Goal: Transaction & Acquisition: Obtain resource

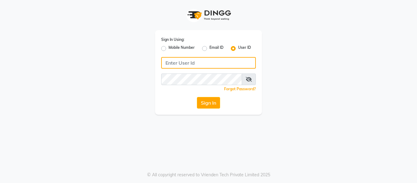
type input "[PERSON_NAME][EMAIL_ADDRESS][DOMAIN_NAME]"
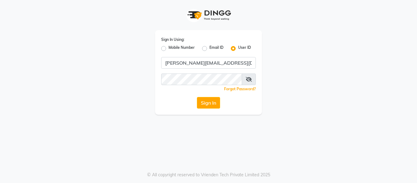
click at [209, 49] on label "Email ID" at bounding box center [216, 48] width 14 height 7
click at [209, 49] on input "Email ID" at bounding box center [211, 47] width 4 height 4
radio input "true"
radio input "false"
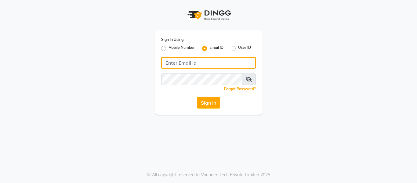
click at [200, 65] on input "Username" at bounding box center [208, 63] width 95 height 12
type input "[EMAIL_ADDRESS][DOMAIN_NAME]"
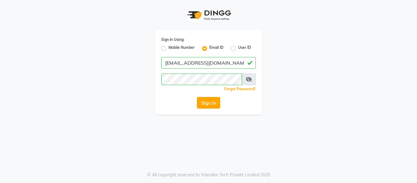
click at [210, 105] on button "Sign In" at bounding box center [208, 103] width 23 height 12
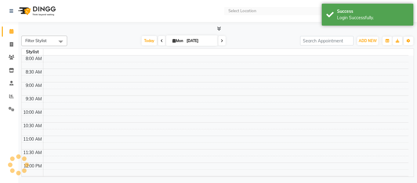
select select "en"
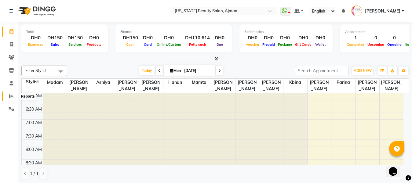
click at [11, 95] on icon at bounding box center [11, 96] width 5 height 5
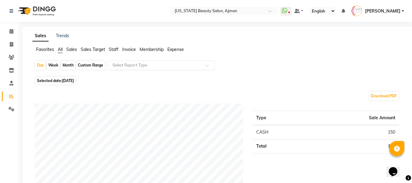
click at [142, 67] on input "text" at bounding box center [155, 65] width 88 height 6
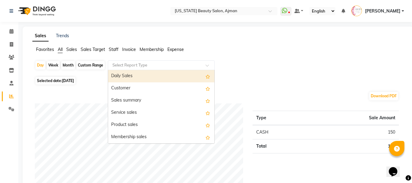
click at [145, 75] on div "Daily Sales" at bounding box center [161, 76] width 106 height 12
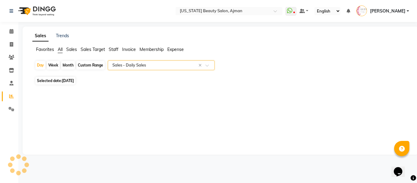
select select "full_report"
select select "csv"
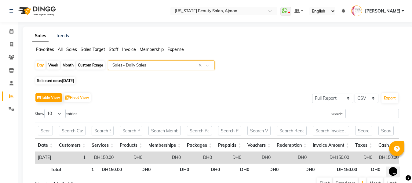
click at [70, 66] on div "Month" at bounding box center [68, 65] width 14 height 9
select select "9"
select select "2025"
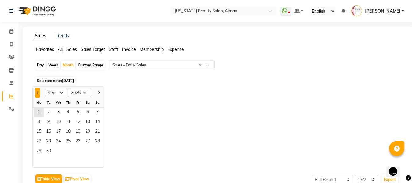
click at [38, 93] on span "Previous month" at bounding box center [38, 92] width 2 height 2
select select "8"
click at [81, 109] on span "1" at bounding box center [78, 113] width 10 height 10
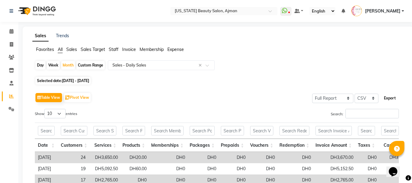
click at [390, 98] on button "Export" at bounding box center [389, 98] width 17 height 10
click at [389, 10] on span "[PERSON_NAME]" at bounding box center [382, 11] width 35 height 6
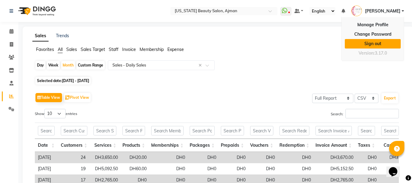
click at [380, 44] on link "Sign out" at bounding box center [372, 43] width 56 height 9
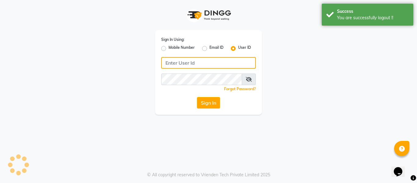
type input "[EMAIL_ADDRESS][DOMAIN_NAME]"
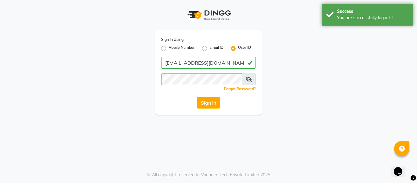
click at [209, 48] on label "Email ID" at bounding box center [216, 48] width 14 height 7
click at [209, 48] on input "Email ID" at bounding box center [211, 47] width 4 height 4
radio input "true"
radio input "false"
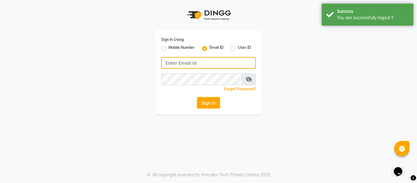
click at [211, 63] on input "Username" at bounding box center [208, 63] width 95 height 12
type input "[PERSON_NAME][EMAIL_ADDRESS][DOMAIN_NAME]"
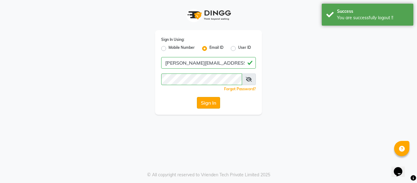
click at [211, 101] on button "Sign In" at bounding box center [208, 103] width 23 height 12
